Goal: Navigation & Orientation: Find specific page/section

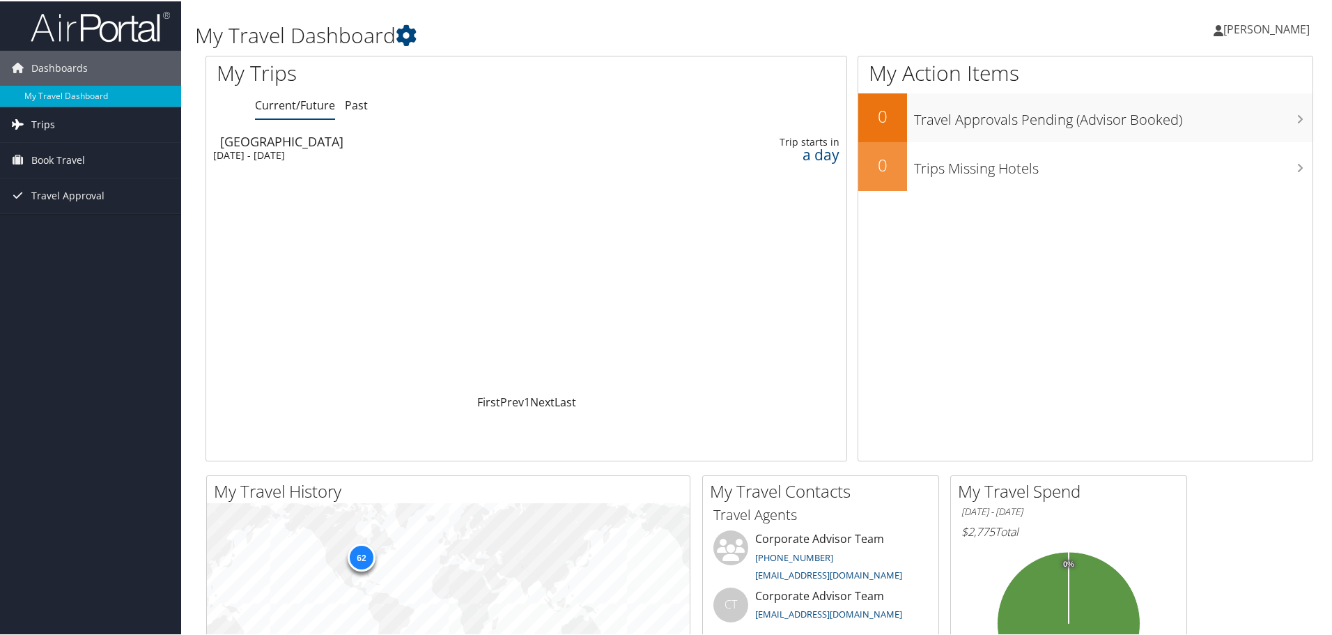
click at [68, 130] on link "Trips" at bounding box center [90, 123] width 181 height 35
click at [59, 148] on link "Current/Future Trips" at bounding box center [90, 151] width 181 height 21
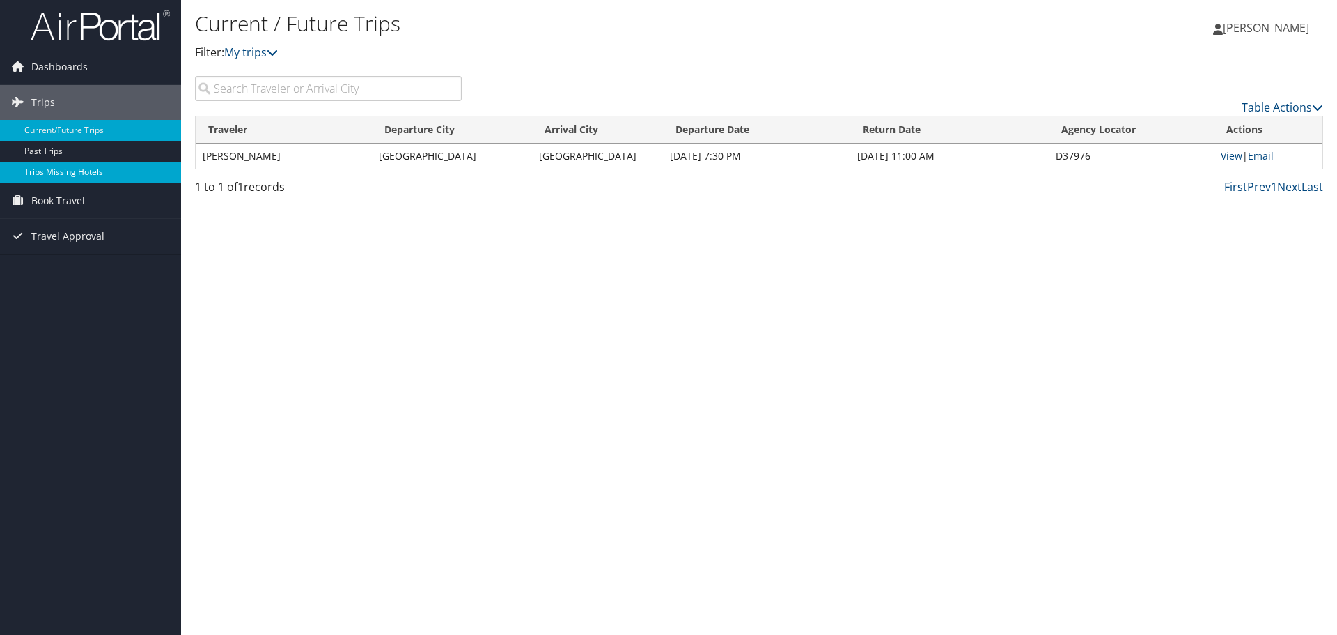
click at [91, 169] on link "Trips Missing Hotels" at bounding box center [90, 172] width 181 height 21
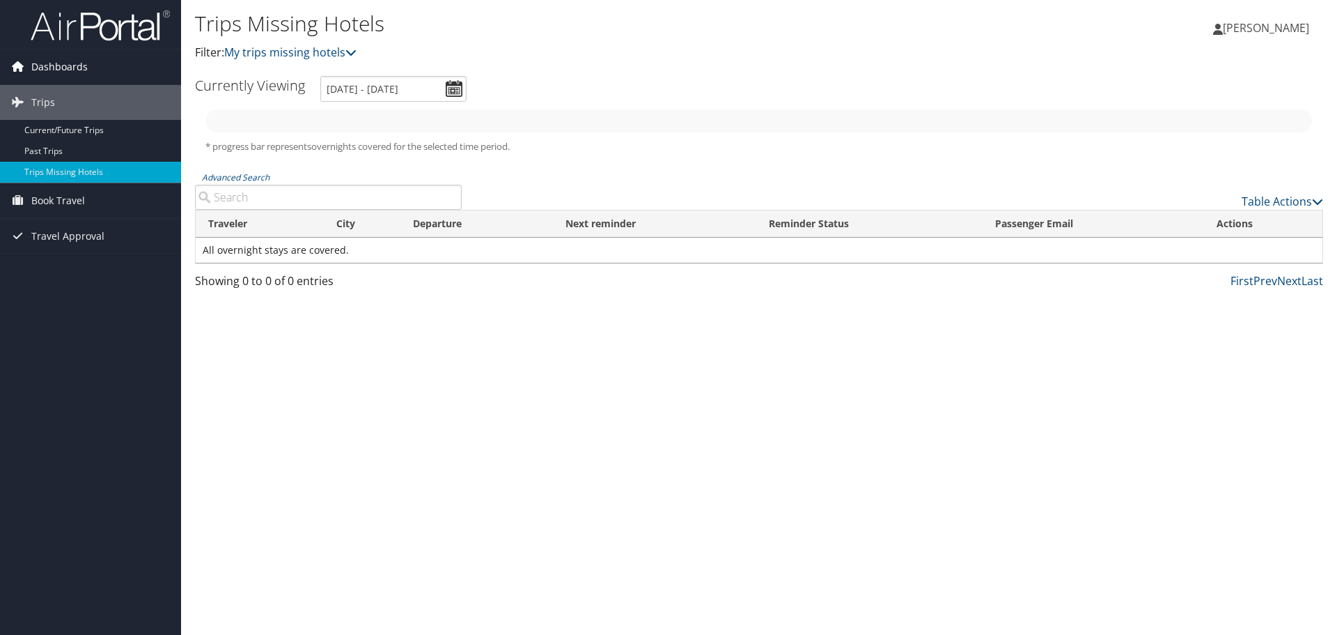
click at [23, 62] on icon at bounding box center [17, 66] width 21 height 21
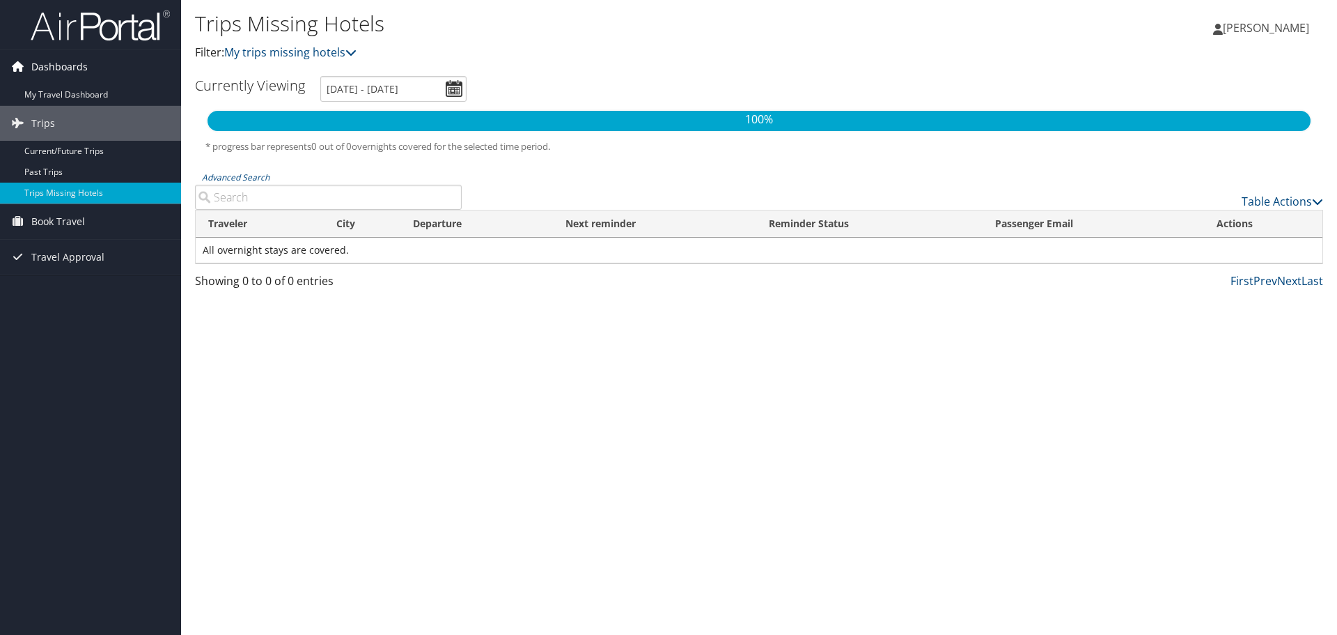
click at [23, 62] on icon at bounding box center [17, 66] width 21 height 21
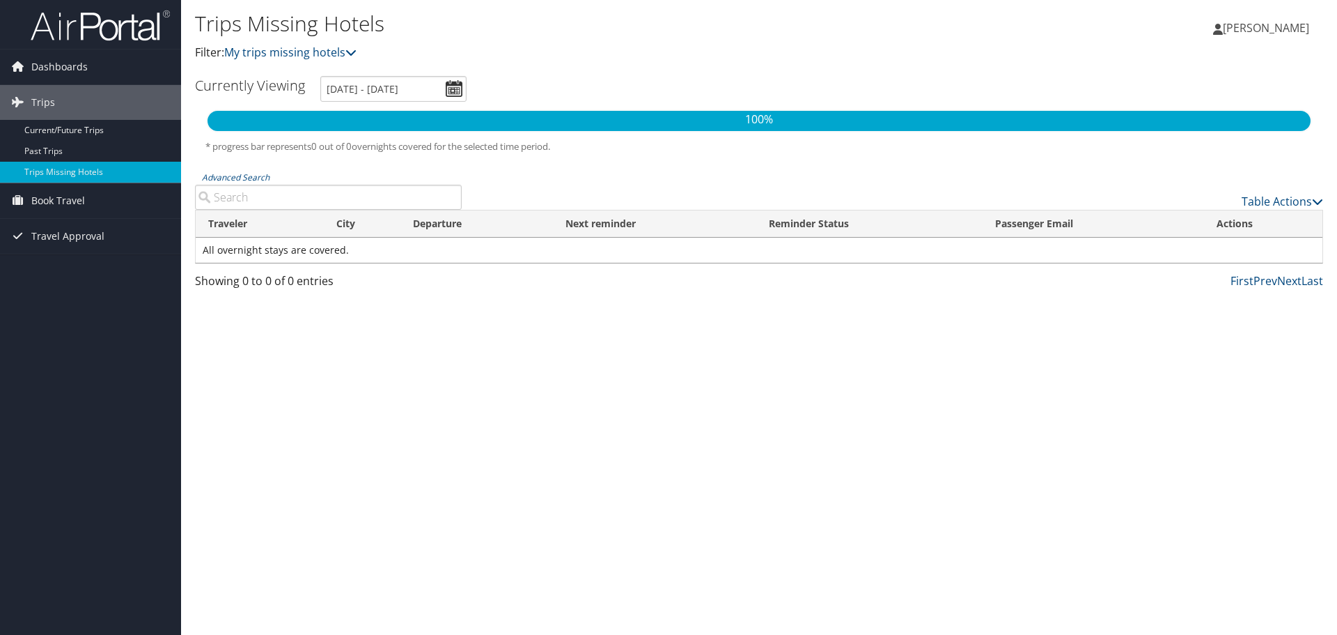
click at [1294, 35] on span "[PERSON_NAME]" at bounding box center [1266, 27] width 86 height 15
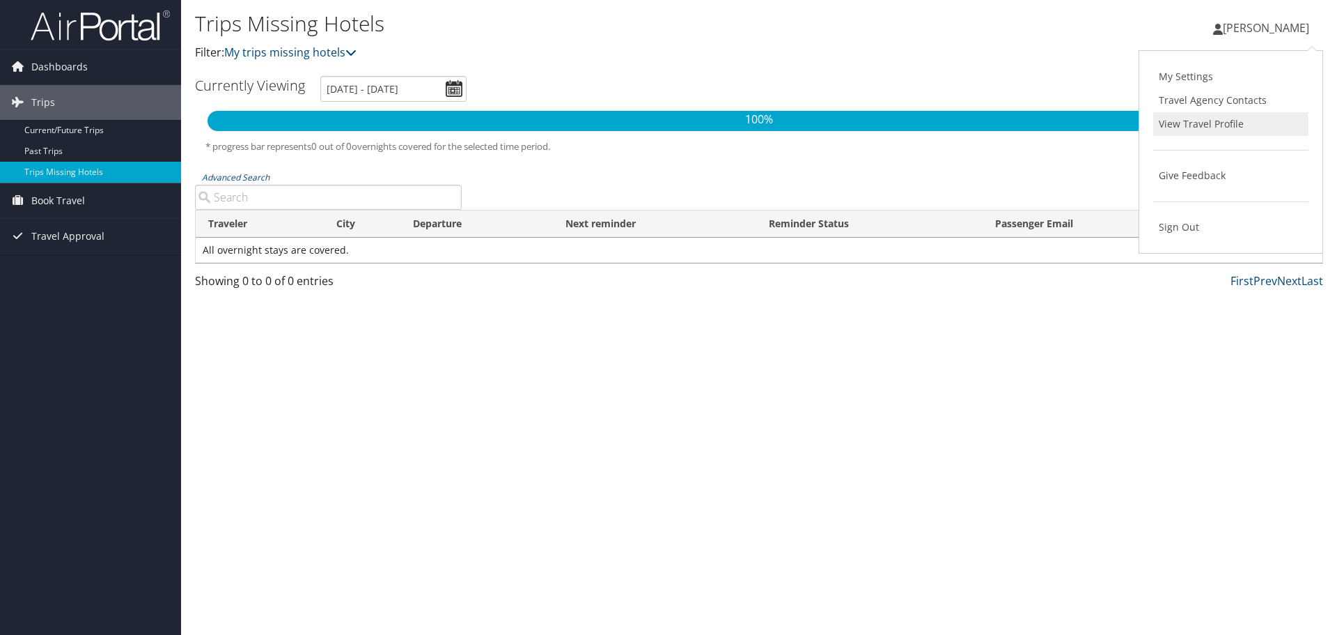
click at [1226, 132] on link "View Travel Profile" at bounding box center [1231, 124] width 155 height 24
